Goal: Transaction & Acquisition: Purchase product/service

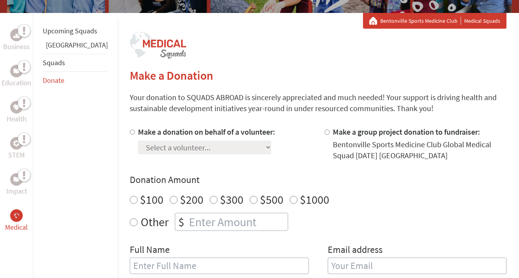
scroll to position [138, 0]
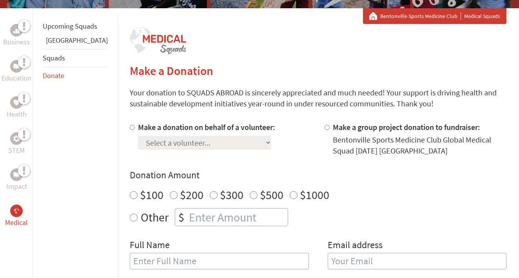
click at [130, 126] on input "Make a donation on behalf of a volunteer:" at bounding box center [132, 127] width 5 height 5
radio input "true"
select select "0DE5E520-8301-11F0-9E6E-42010A400005"
click at [250, 197] on input "$500" at bounding box center [254, 195] width 8 height 8
radio input "true"
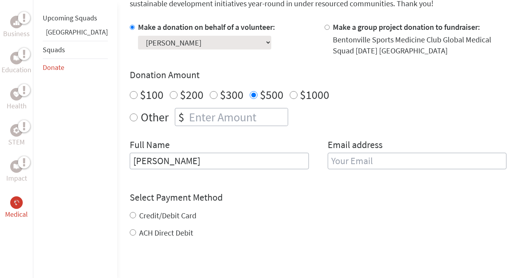
scroll to position [245, 0]
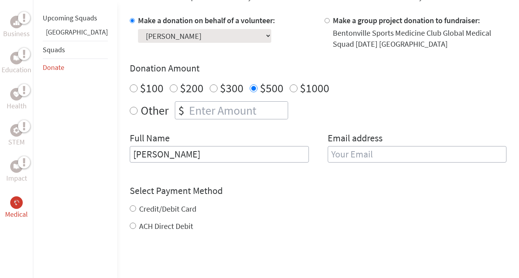
type input "[PERSON_NAME]"
click at [148, 211] on label "Credit/Debit Card" at bounding box center [167, 209] width 57 height 10
click at [136, 211] on input "Credit/Debit Card" at bounding box center [133, 208] width 6 height 6
radio input "true"
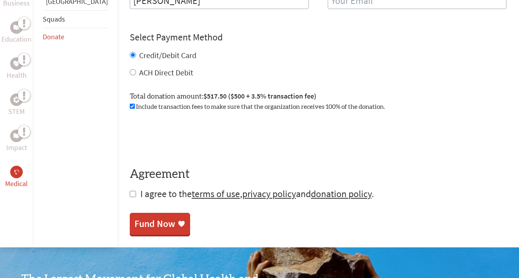
scroll to position [405, 0]
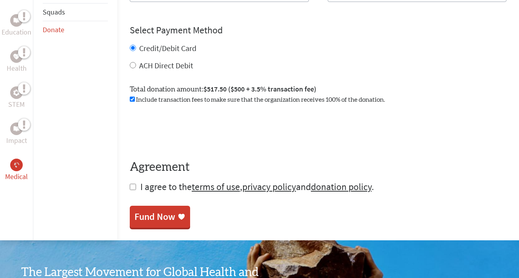
click at [143, 190] on span "I agree to the terms of use , privacy policy and donation policy ." at bounding box center [257, 186] width 234 height 12
click at [130, 189] on input "checkbox" at bounding box center [133, 187] width 6 height 6
checkbox input "true"
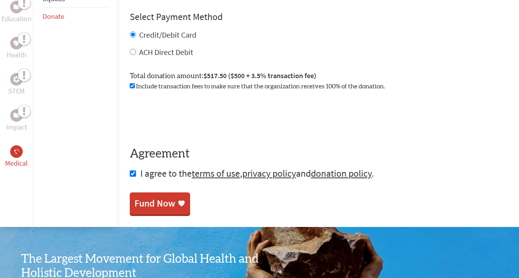
scroll to position [424, 0]
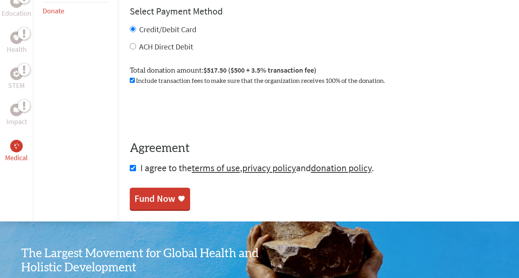
click at [130, 207] on link "Fund Now" at bounding box center [160, 199] width 60 height 22
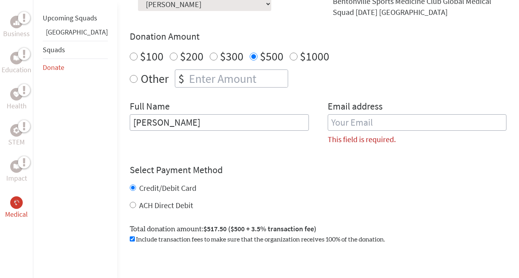
scroll to position [265, 0]
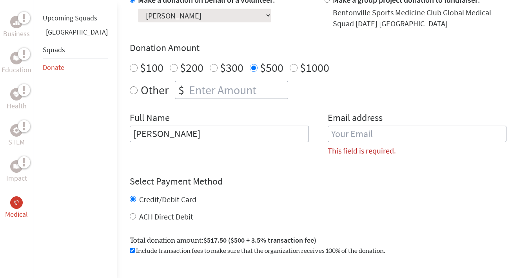
type input "[EMAIL_ADDRESS][DOMAIN_NAME]"
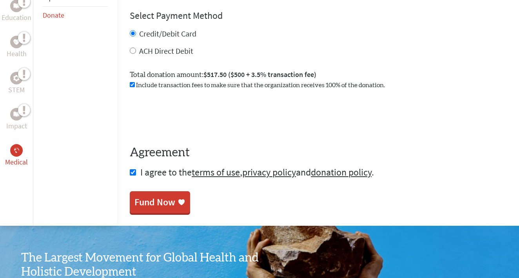
scroll to position [412, 0]
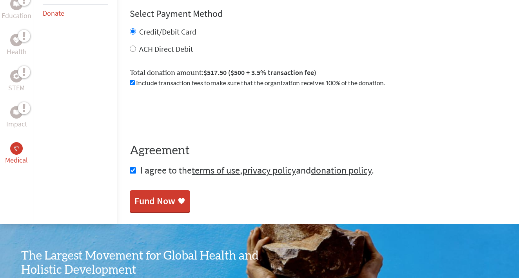
click at [143, 202] on div "Fund Now" at bounding box center [160, 201] width 51 height 13
